Goal: Check status: Check status

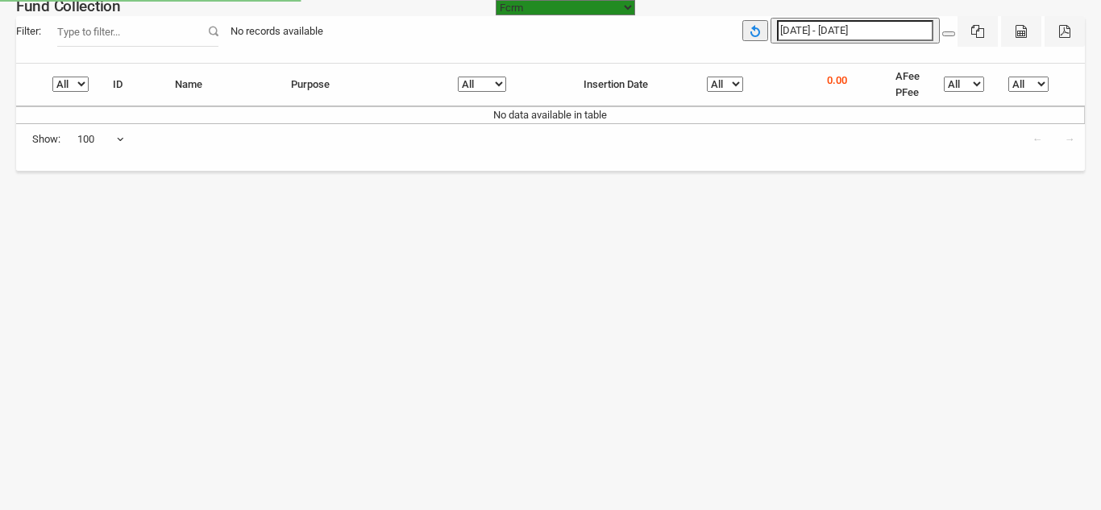
select select "[URL][DOMAIN_NAME]"
select select "100"
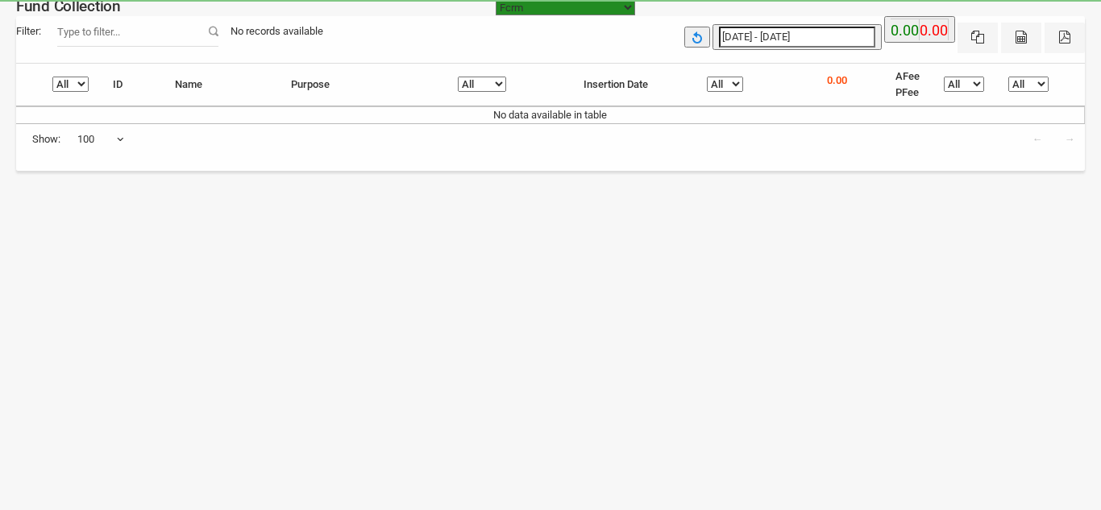
type input "[DATE]"
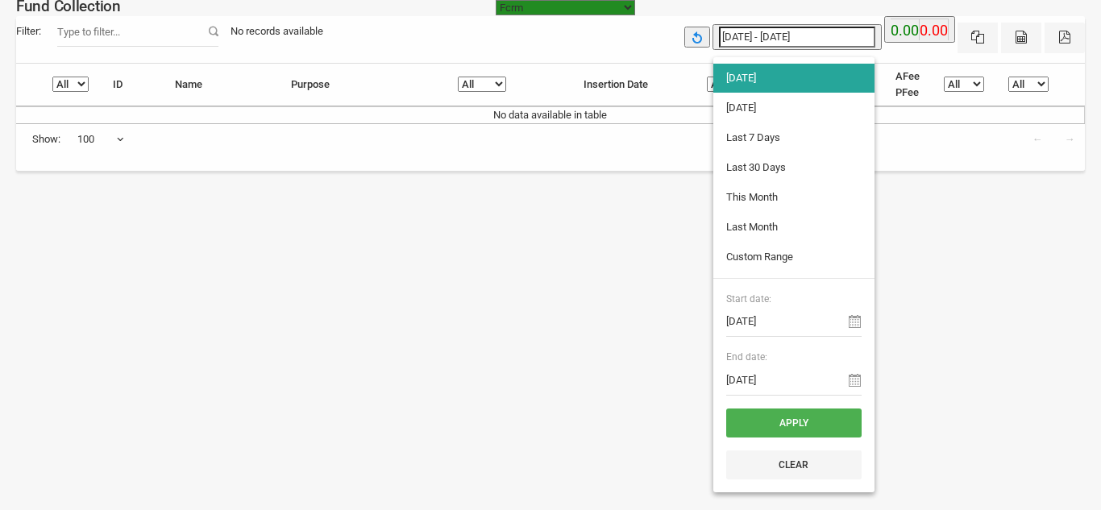
click at [763, 31] on input "[DATE] - [DATE]" at bounding box center [797, 37] width 156 height 21
type input "[DATE]"
click at [753, 106] on li "[DATE]" at bounding box center [793, 107] width 161 height 29
type input "[DATE] - [DATE]"
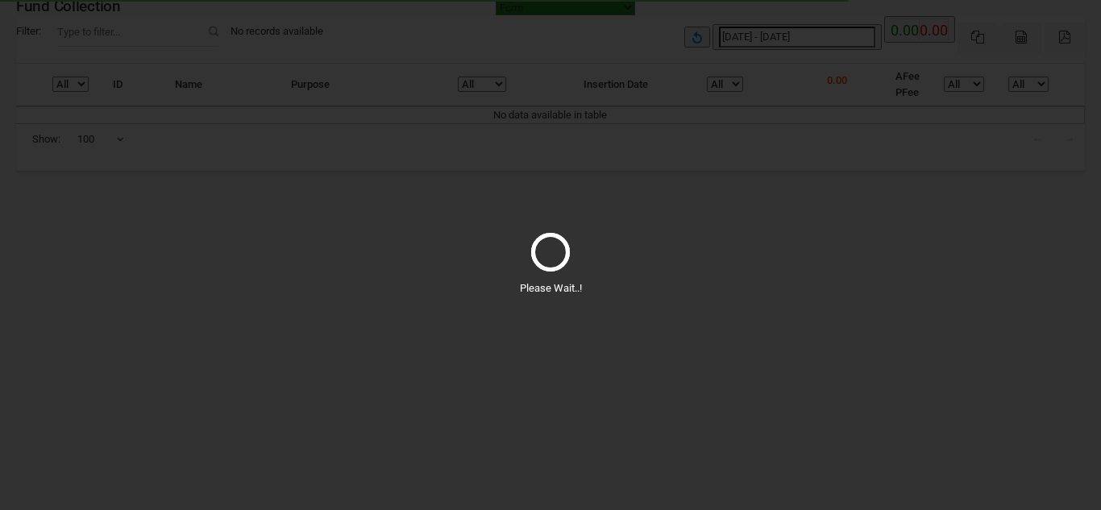
select select "100"
